Goal: Transaction & Acquisition: Purchase product/service

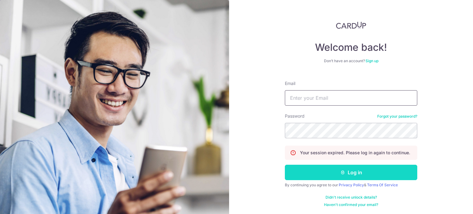
type input "[EMAIL_ADDRESS][DOMAIN_NAME]"
click at [355, 167] on button "Log in" at bounding box center [351, 172] width 132 height 15
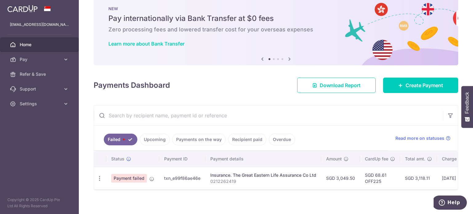
scroll to position [21, 0]
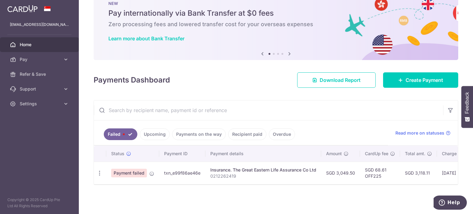
click at [372, 175] on td "SGD 68.61 OFF225" at bounding box center [380, 173] width 40 height 22
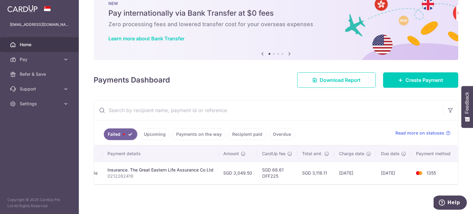
scroll to position [0, 0]
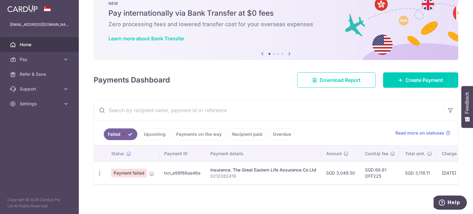
click at [315, 162] on td "Insurance. The Great Eastern Life Assurance Co Ltd 0212262419" at bounding box center [263, 173] width 116 height 22
click at [250, 157] on th "Payment details" at bounding box center [263, 154] width 116 height 16
click at [244, 169] on div "Insurance. The Great Eastern Life Assurance Co Ltd" at bounding box center [263, 170] width 106 height 6
click at [213, 170] on div "Insurance. The Great Eastern Life Assurance Co Ltd" at bounding box center [263, 170] width 106 height 6
click at [211, 173] on p "0212262419" at bounding box center [263, 176] width 106 height 6
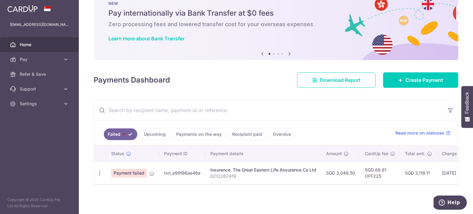
click at [140, 173] on span "Payment failed" at bounding box center [129, 173] width 36 height 9
click at [196, 170] on td "txn_e99f86ae46e" at bounding box center [182, 173] width 46 height 22
click at [183, 171] on td "txn_e99f86ae46e" at bounding box center [182, 173] width 46 height 22
click at [44, 61] on span "Pay" at bounding box center [40, 59] width 41 height 6
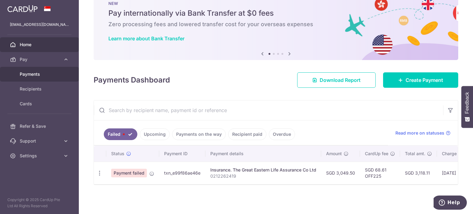
click at [37, 76] on span "Payments" at bounding box center [40, 74] width 41 height 6
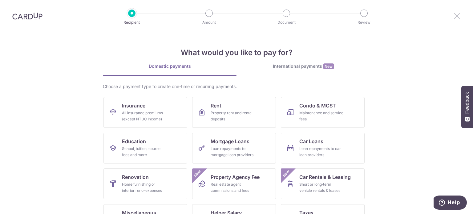
click at [457, 14] on icon at bounding box center [456, 16] width 7 height 8
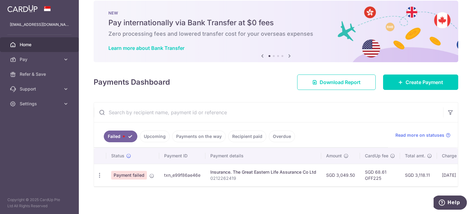
scroll to position [14, 0]
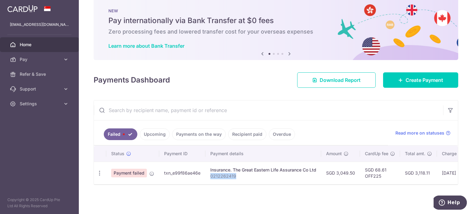
drag, startPoint x: 235, startPoint y: 173, endPoint x: 210, endPoint y: 173, distance: 25.0
click at [210, 173] on p "0212262419" at bounding box center [263, 176] width 106 height 6
copy p "0212262419"
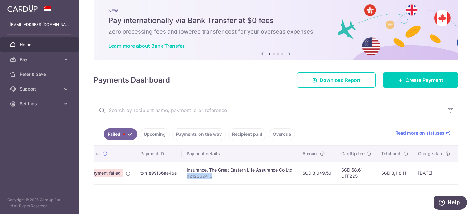
scroll to position [0, 0]
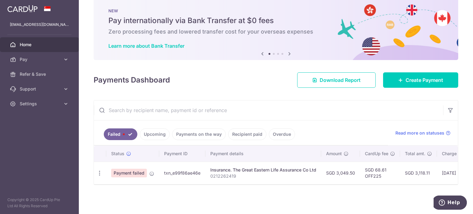
click at [132, 169] on span "Payment failed" at bounding box center [129, 173] width 36 height 9
click at [162, 168] on td "txn_e99f86ae46e" at bounding box center [182, 173] width 46 height 22
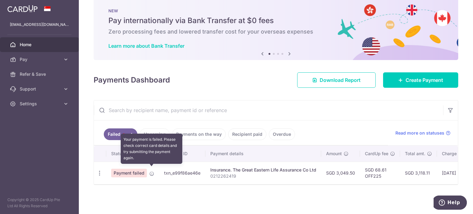
click at [152, 171] on icon at bounding box center [151, 173] width 5 height 5
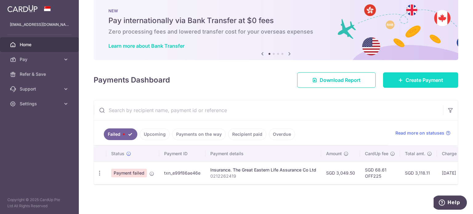
click at [414, 78] on span "Create Payment" at bounding box center [425, 79] width 38 height 7
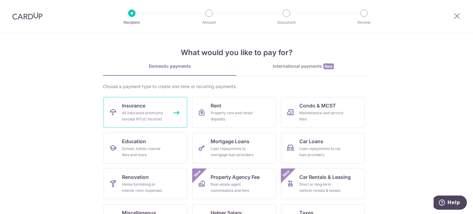
click at [167, 116] on link "Insurance All insurance premiums (except NTUC Income)" at bounding box center [146, 112] width 84 height 31
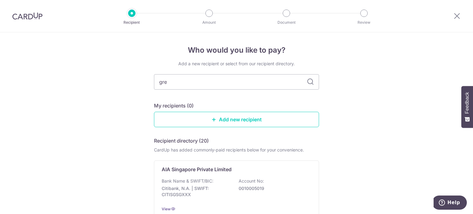
type input "greA"
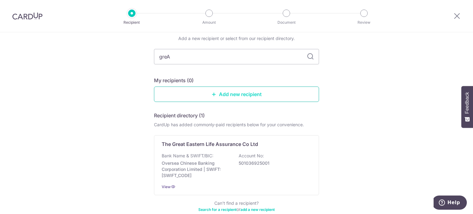
scroll to position [59, 0]
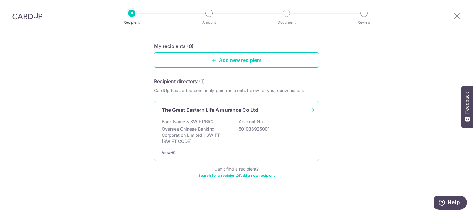
click at [220, 127] on p "Oversea Chinese Banking Corporation Limited | SWIFT: OCBCSGSGXXX" at bounding box center [196, 135] width 69 height 18
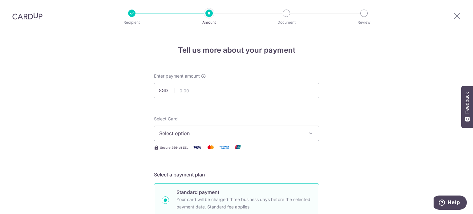
click at [189, 130] on span "Select option" at bounding box center [231, 133] width 144 height 7
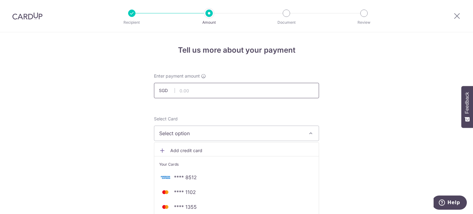
click at [187, 92] on input "text" at bounding box center [236, 90] width 165 height 15
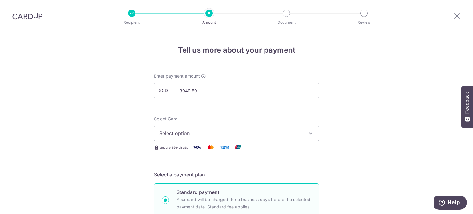
type input "3,049.50"
click at [189, 130] on span "Select option" at bounding box center [231, 133] width 144 height 7
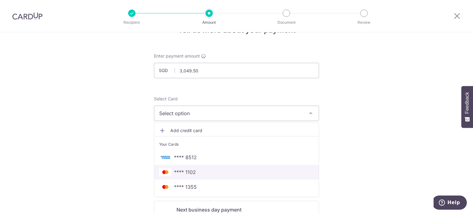
scroll to position [31, 0]
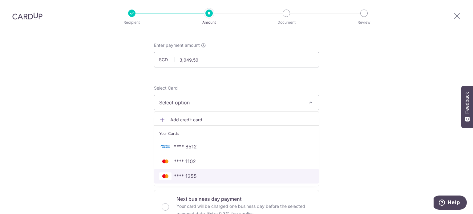
click at [204, 172] on link "**** 1355" at bounding box center [236, 176] width 165 height 15
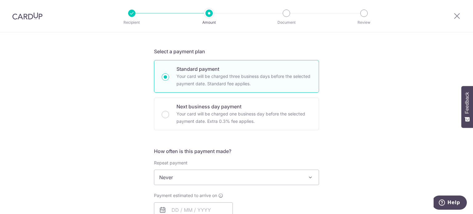
scroll to position [154, 0]
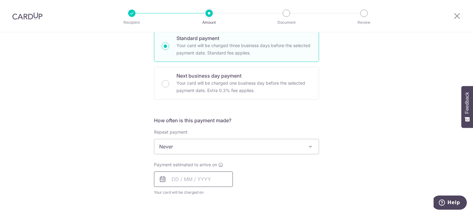
click at [193, 177] on input "text" at bounding box center [193, 179] width 79 height 15
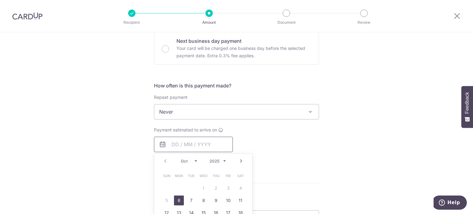
scroll to position [216, 0]
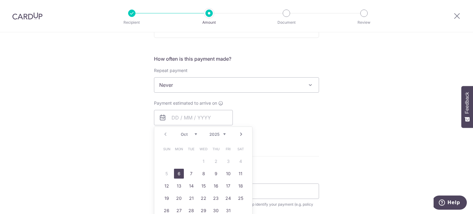
click at [178, 172] on link "6" at bounding box center [179, 174] width 10 height 10
type input "[DATE]"
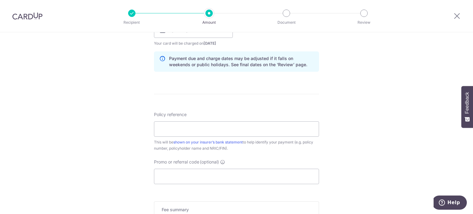
scroll to position [308, 0]
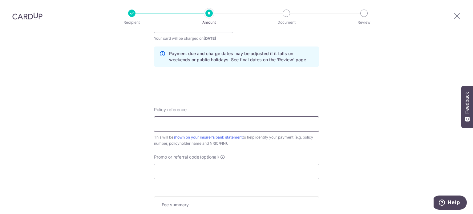
click at [188, 126] on input "Policy reference" at bounding box center [236, 123] width 165 height 15
paste input "0212262419"
type input "0212262419"
click at [123, 144] on div "Tell us more about your payment Enter payment amount SGD 3,049.50 3049.50 Selec…" at bounding box center [236, 15] width 473 height 583
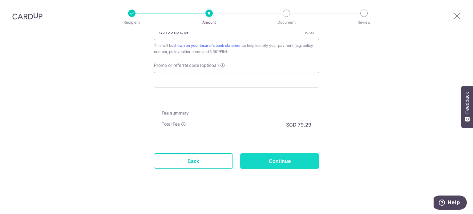
click at [248, 159] on input "Continue" at bounding box center [279, 160] width 79 height 15
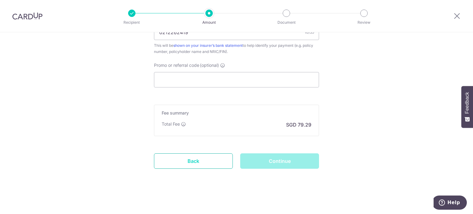
click at [211, 161] on link "Back" at bounding box center [193, 160] width 79 height 15
click at [234, 74] on input "Promo or referral code (optional)" at bounding box center [236, 79] width 165 height 15
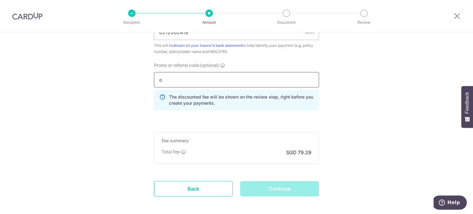
type input "of"
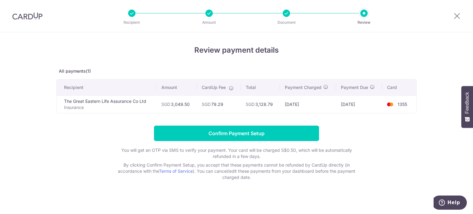
click at [461, 16] on div at bounding box center [457, 16] width 32 height 32
click at [456, 13] on icon at bounding box center [456, 16] width 7 height 8
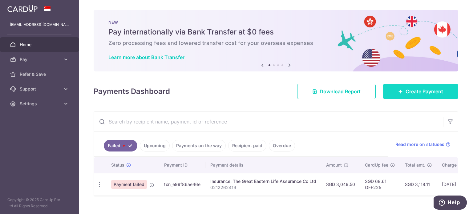
click at [396, 95] on link "Create Payment" at bounding box center [420, 91] width 75 height 15
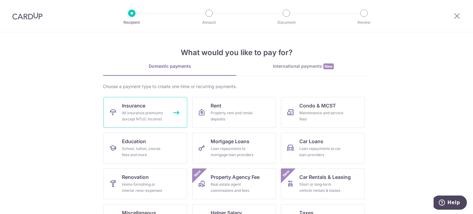
click at [155, 119] on div "All insurance premiums (except NTUC Income)" at bounding box center [144, 116] width 44 height 12
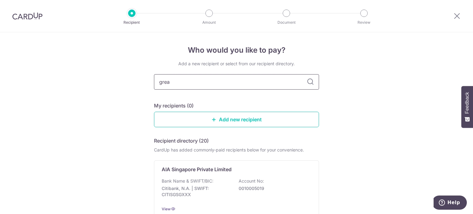
type input "great"
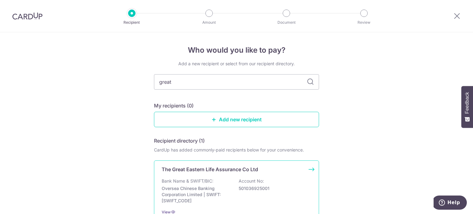
click at [218, 168] on p "The Great Eastern Life Assurance Co Ltd" at bounding box center [210, 169] width 96 height 7
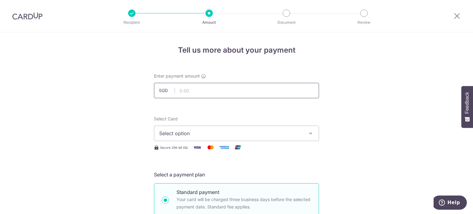
click at [213, 92] on input "text" at bounding box center [236, 90] width 165 height 15
click at [190, 91] on input "text" at bounding box center [236, 90] width 165 height 15
click at [188, 92] on input "text" at bounding box center [236, 90] width 165 height 15
type input "3,049.50"
click at [177, 134] on span "Select option" at bounding box center [231, 133] width 144 height 7
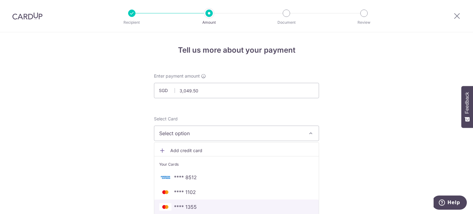
click at [187, 207] on span "**** 1355" at bounding box center [185, 206] width 23 height 7
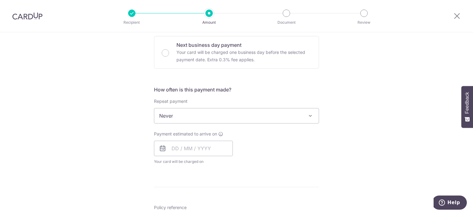
scroll to position [154, 0]
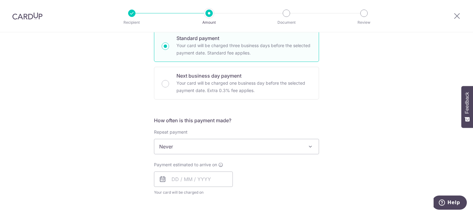
click at [231, 151] on span "Never" at bounding box center [236, 146] width 165 height 15
click at [190, 181] on input "text" at bounding box center [193, 179] width 79 height 15
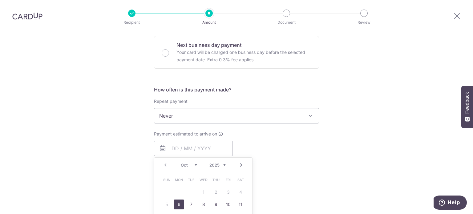
click at [178, 204] on link "6" at bounding box center [179, 205] width 10 height 10
type input "[DATE]"
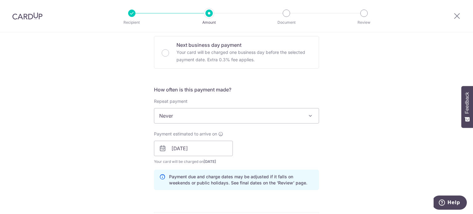
click at [116, 181] on div "Tell us more about your payment Enter payment amount SGD 3,049.50 3049.50 Selec…" at bounding box center [236, 139] width 473 height 583
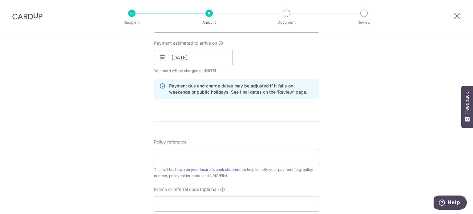
scroll to position [277, 0]
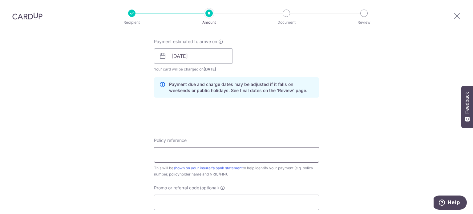
click at [181, 155] on input "Policy reference" at bounding box center [236, 154] width 165 height 15
paste input "0212262419"
type input "0212262419"
click at [105, 163] on div "Tell us more about your payment Enter payment amount SGD 3,049.50 3049.50 Selec…" at bounding box center [236, 46] width 473 height 583
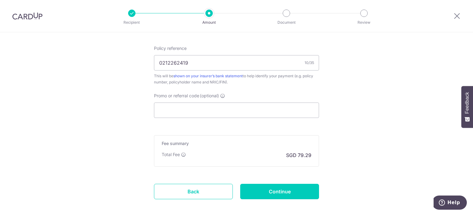
scroll to position [370, 0]
click at [168, 107] on input "Promo or referral code (optional)" at bounding box center [236, 109] width 165 height 15
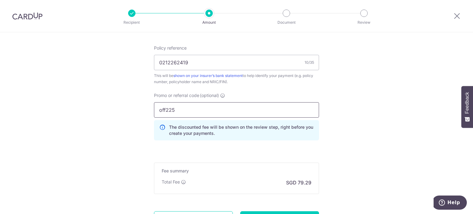
type input "off225"
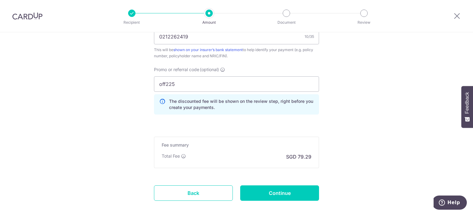
scroll to position [428, 0]
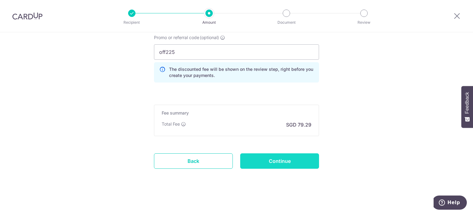
click at [245, 160] on input "Continue" at bounding box center [279, 160] width 79 height 15
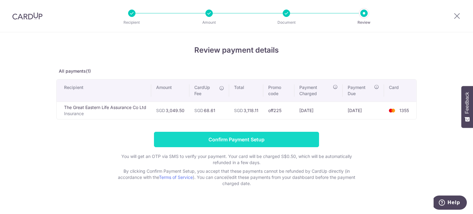
click at [212, 145] on input "Confirm Payment Setup" at bounding box center [236, 139] width 165 height 15
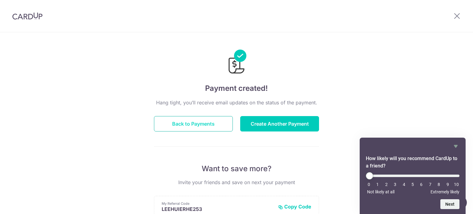
click at [184, 124] on button "Back to Payments" at bounding box center [193, 123] width 79 height 15
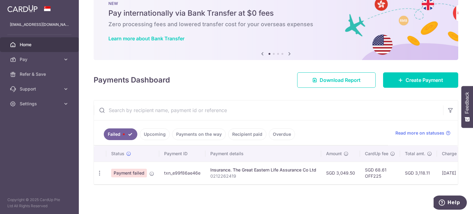
click at [153, 131] on link "Upcoming" at bounding box center [155, 134] width 30 height 12
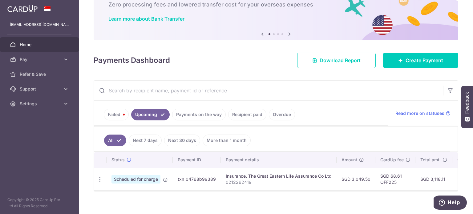
scroll to position [47, 0]
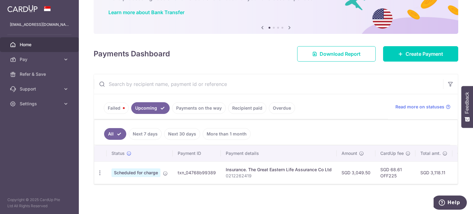
click at [190, 112] on ul "Failed Upcoming Payments on the way Recipient paid Overdue" at bounding box center [241, 106] width 294 height 25
click at [192, 109] on link "Payments on the way" at bounding box center [199, 108] width 54 height 12
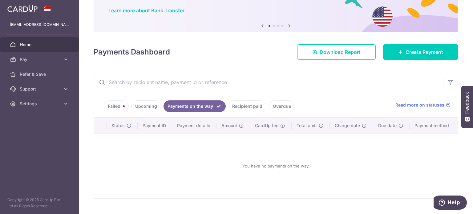
click at [148, 107] on link "Upcoming" at bounding box center [146, 106] width 30 height 12
